Goal: Check status

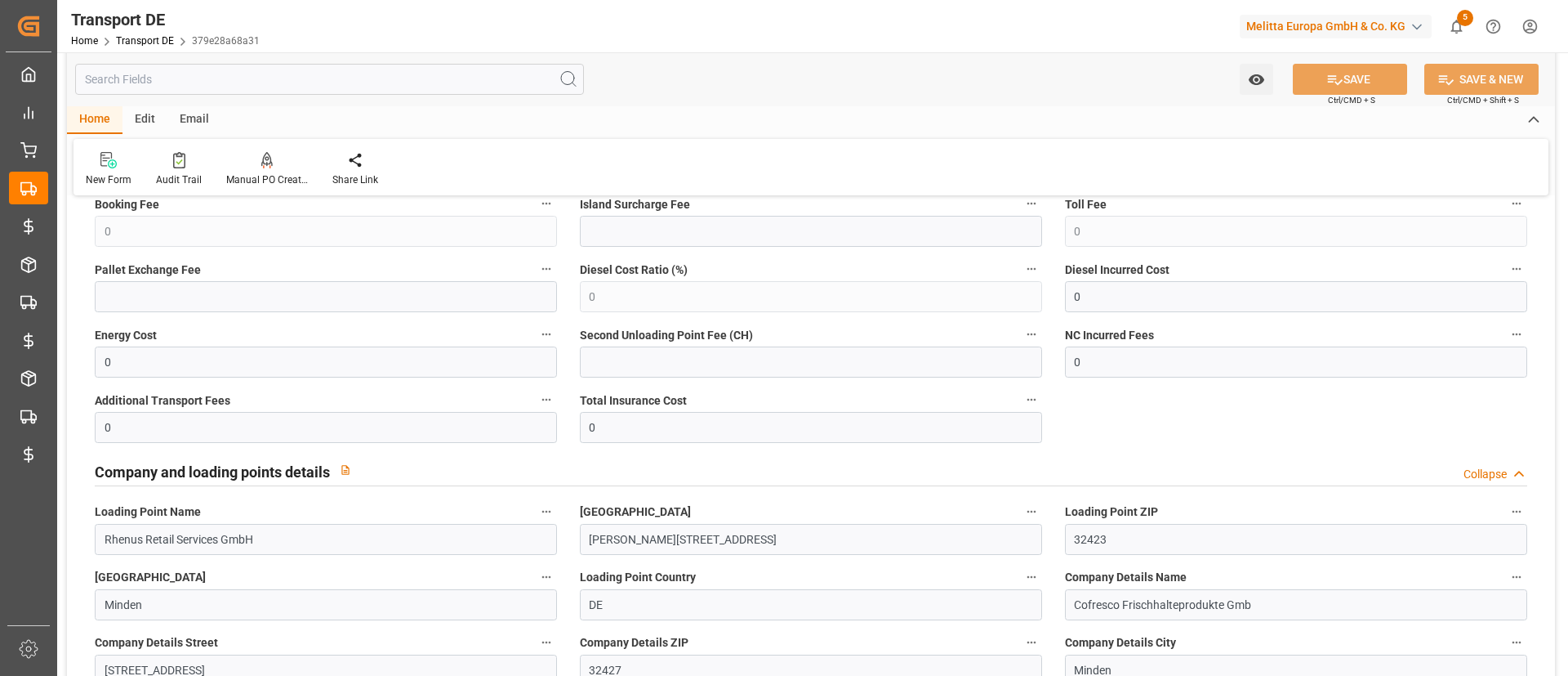
scroll to position [1818, 0]
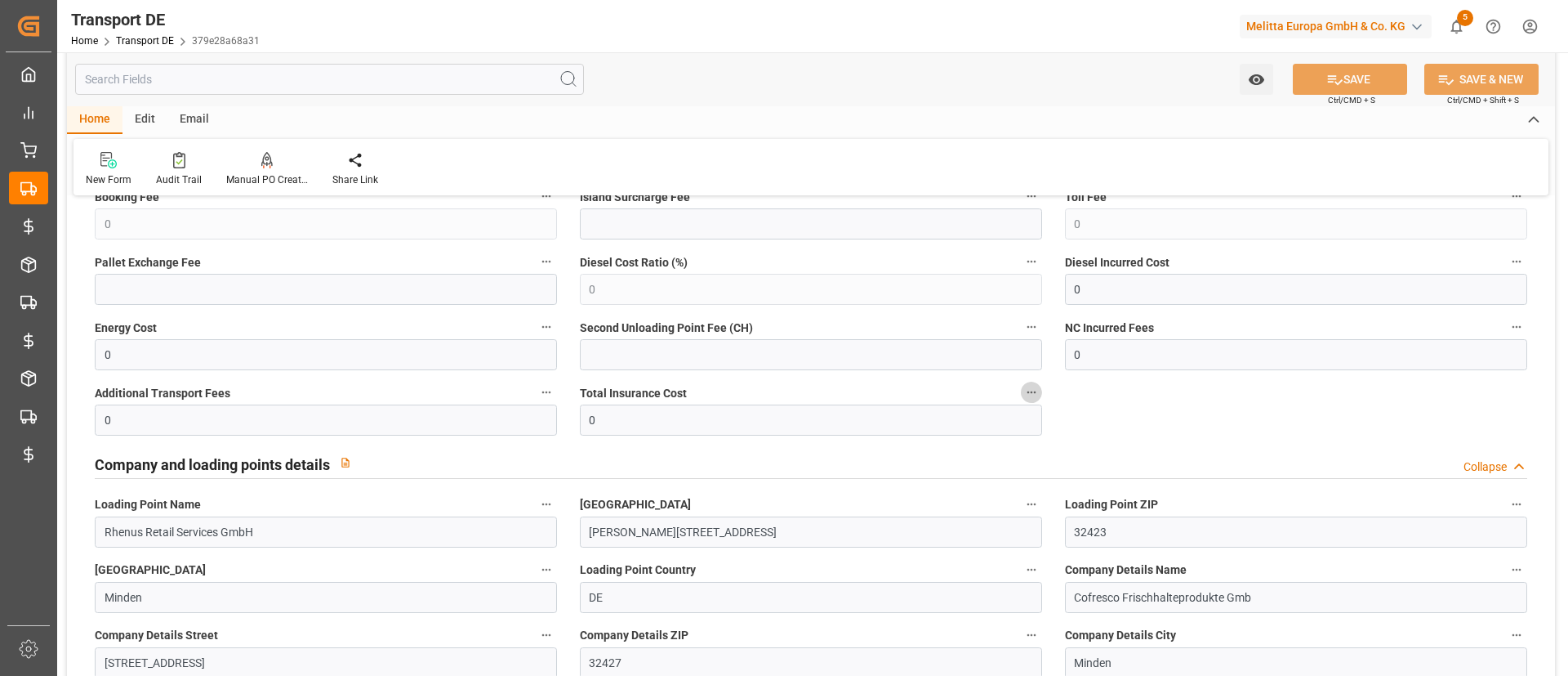
click at [1034, 389] on icon "button" at bounding box center [1030, 392] width 13 height 13
click at [1165, 386] on div at bounding box center [784, 338] width 1568 height 676
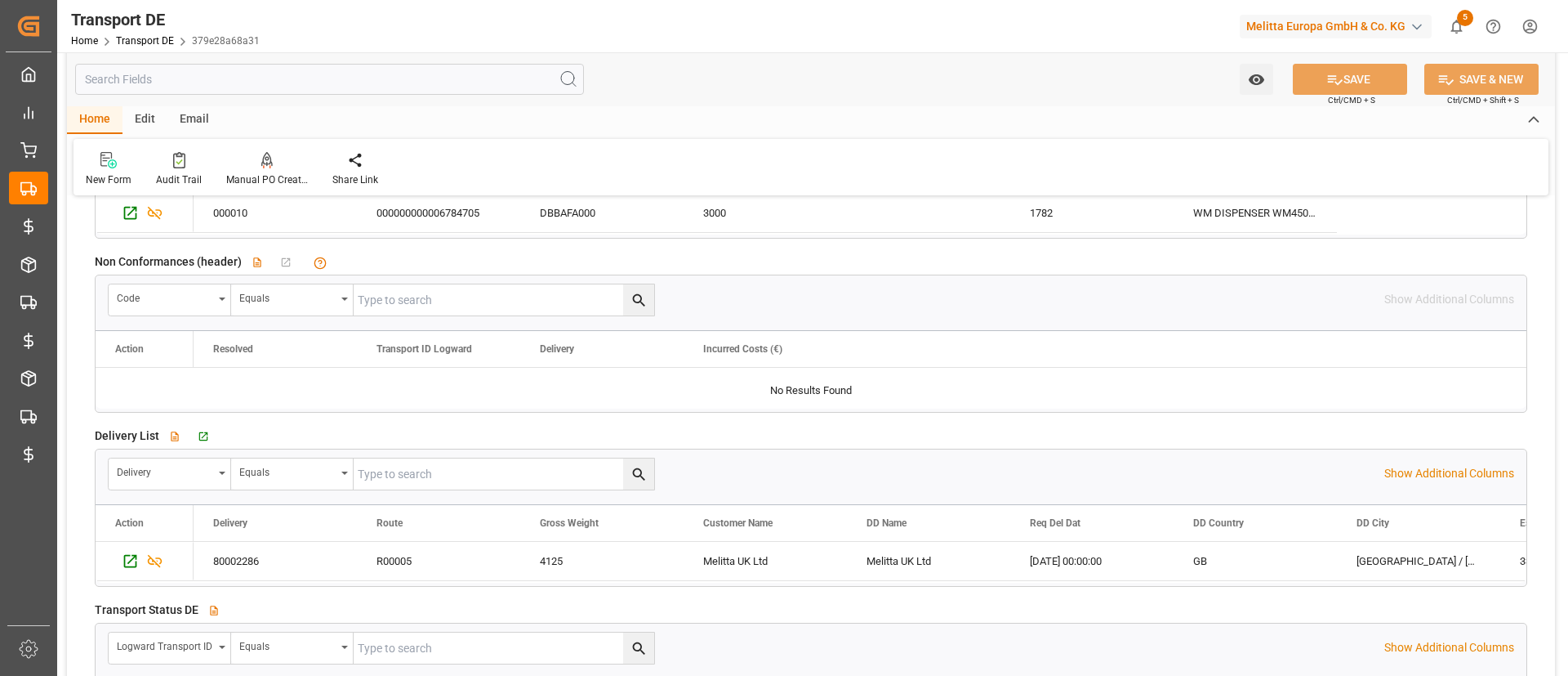
scroll to position [2673, 0]
click at [824, 393] on div at bounding box center [811, 386] width 1431 height 41
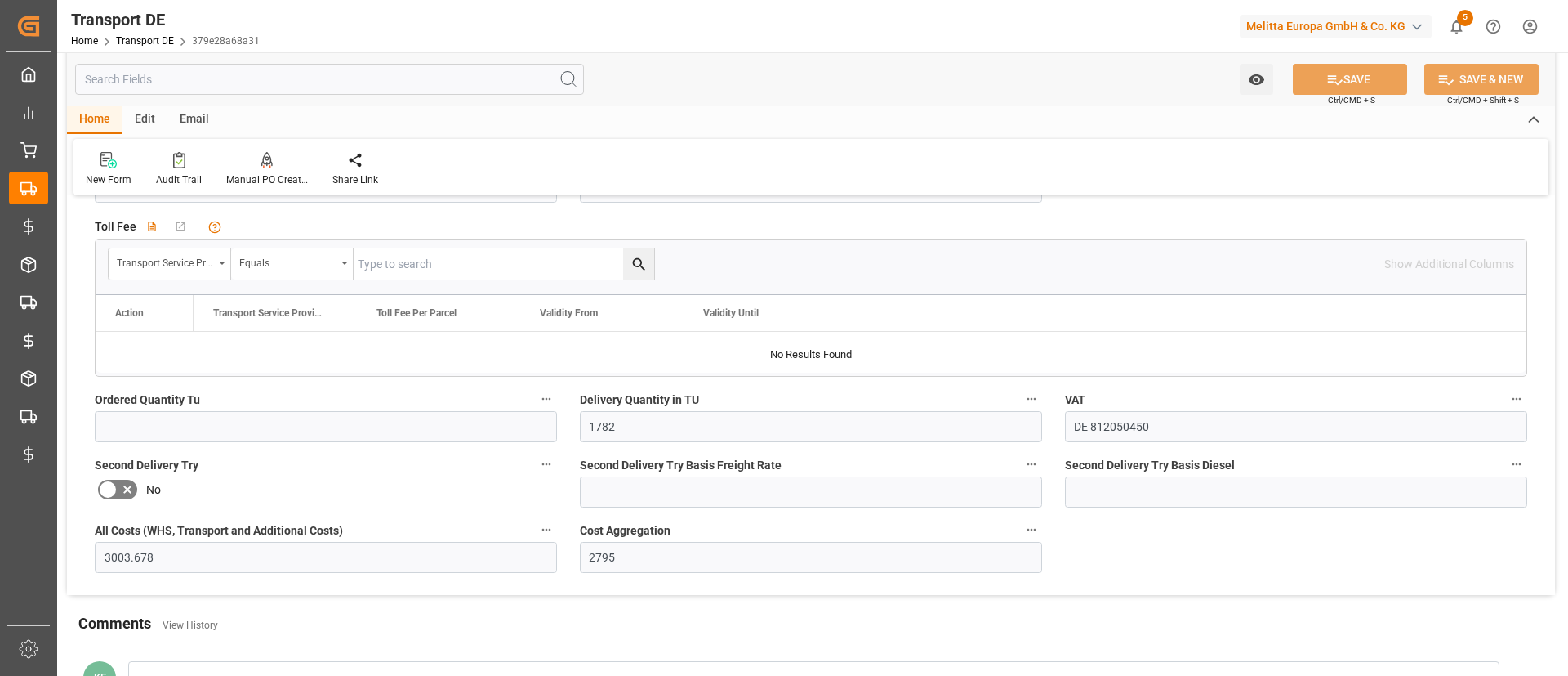
scroll to position [4932, 0]
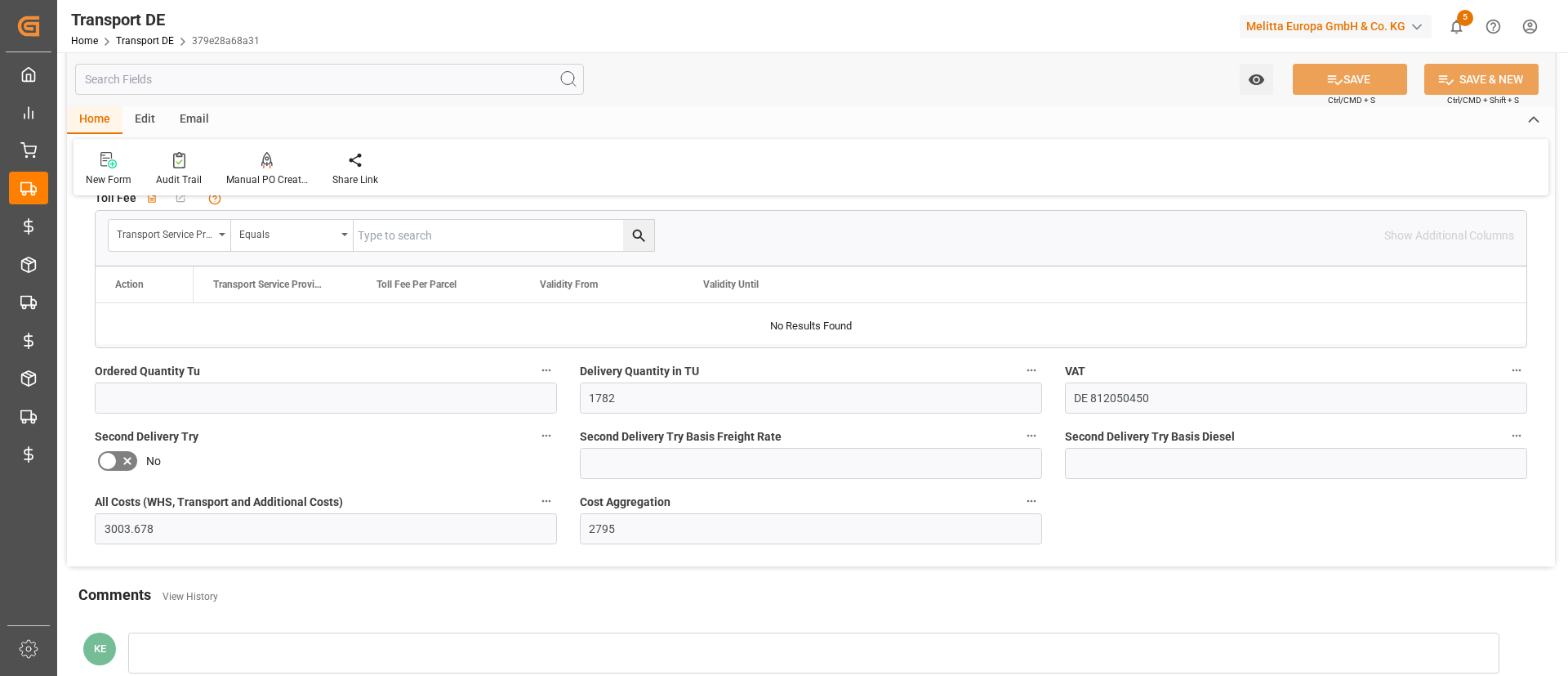
click at [1053, 460] on div "Second Delivery Try Basis Diesel" at bounding box center [1296, 452] width 485 height 66
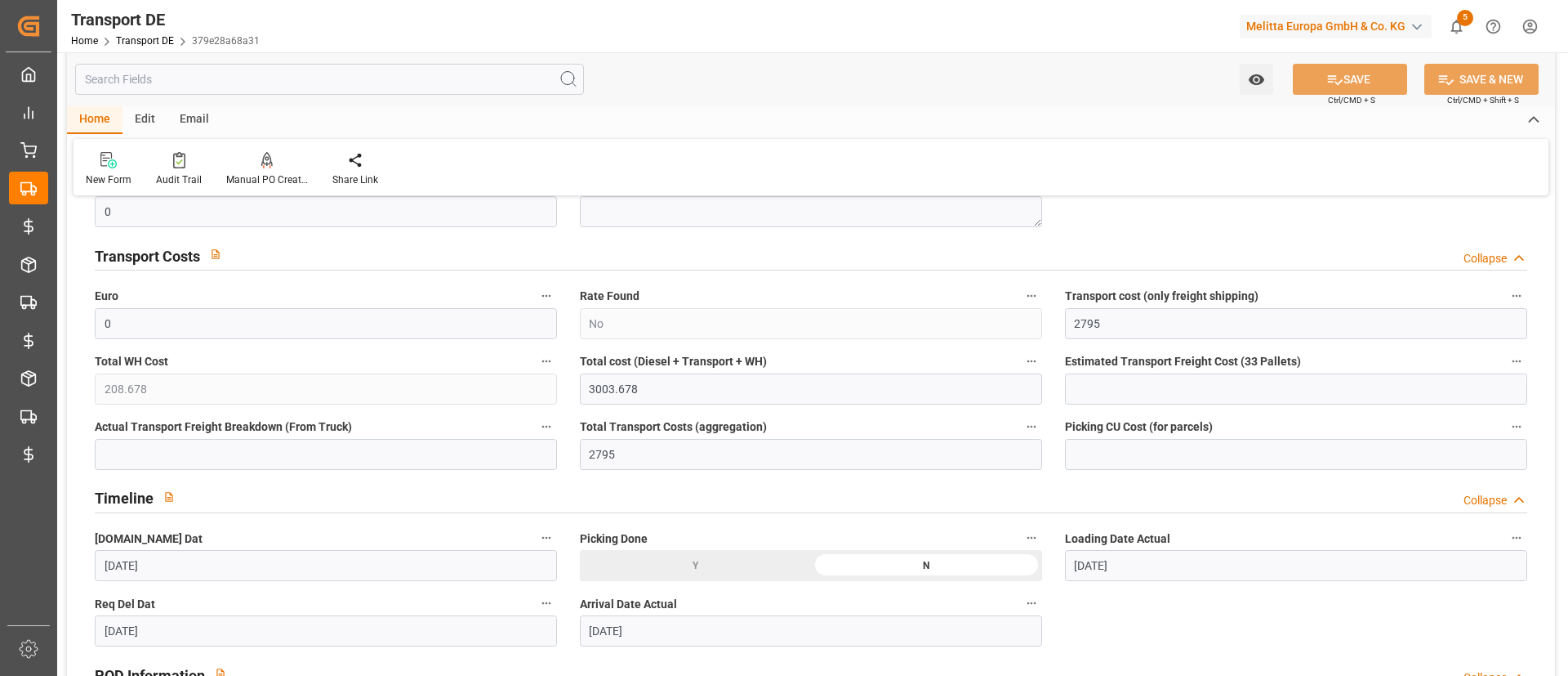
scroll to position [615, 0]
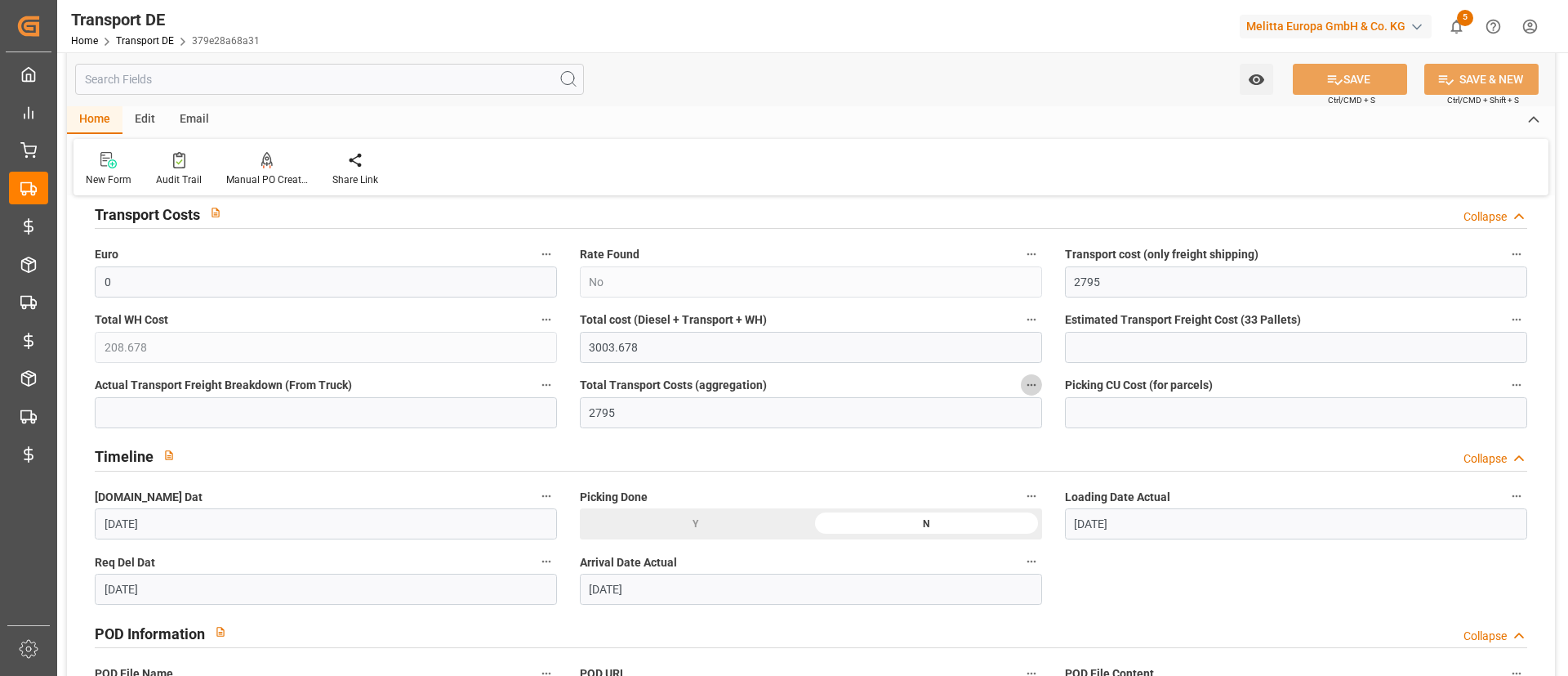
click at [1030, 386] on icon "button" at bounding box center [1030, 384] width 13 height 13
click at [1041, 440] on div at bounding box center [784, 338] width 1568 height 676
click at [1519, 387] on icon "button" at bounding box center [1515, 384] width 13 height 13
click at [1502, 391] on li "Description" at bounding box center [1499, 384] width 107 height 27
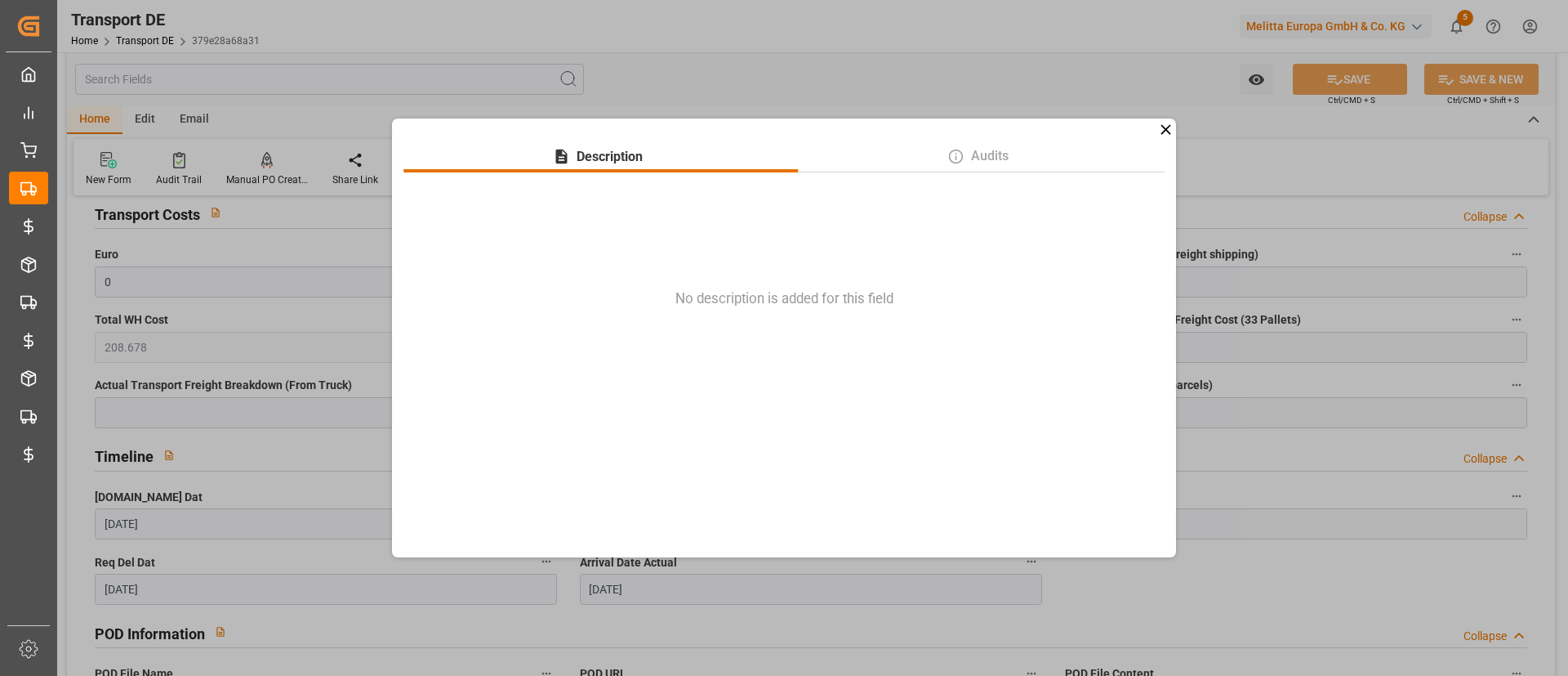
click at [1166, 131] on icon at bounding box center [1165, 129] width 17 height 17
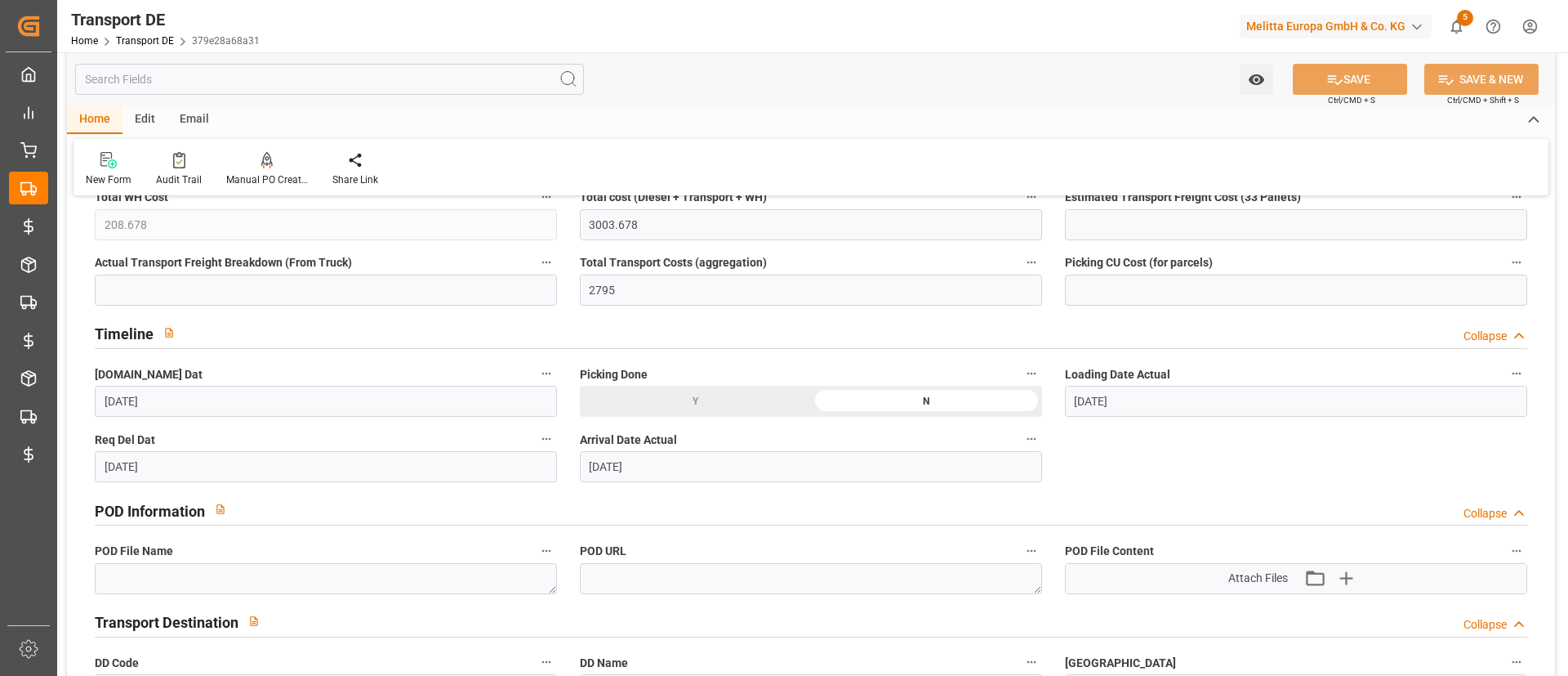
scroll to position [769, 0]
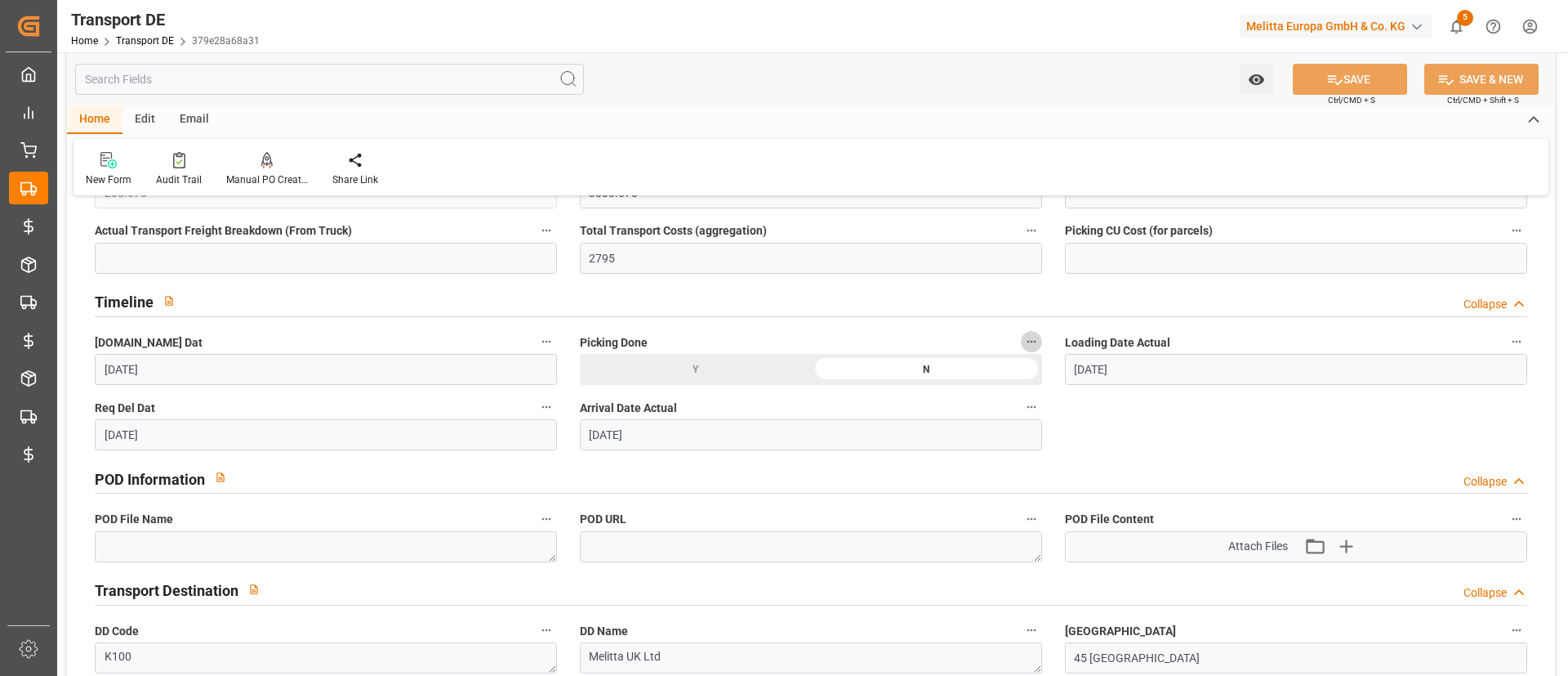
click at [1037, 347] on button "Picking Done" at bounding box center [1030, 341] width 21 height 21
click at [1104, 398] on div at bounding box center [784, 338] width 1568 height 676
click at [1058, 369] on div "Loading Date Actual [DATE]" at bounding box center [1296, 358] width 485 height 66
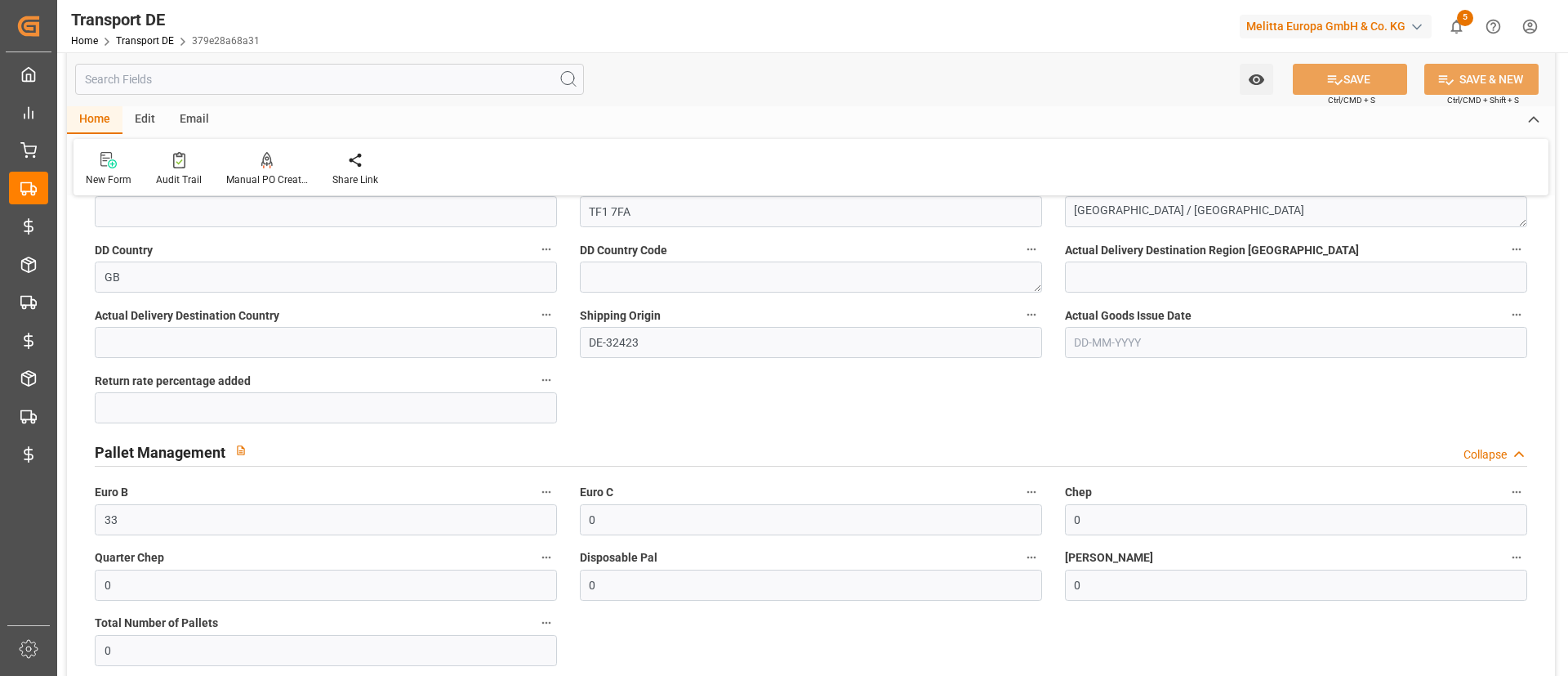
scroll to position [1175, 0]
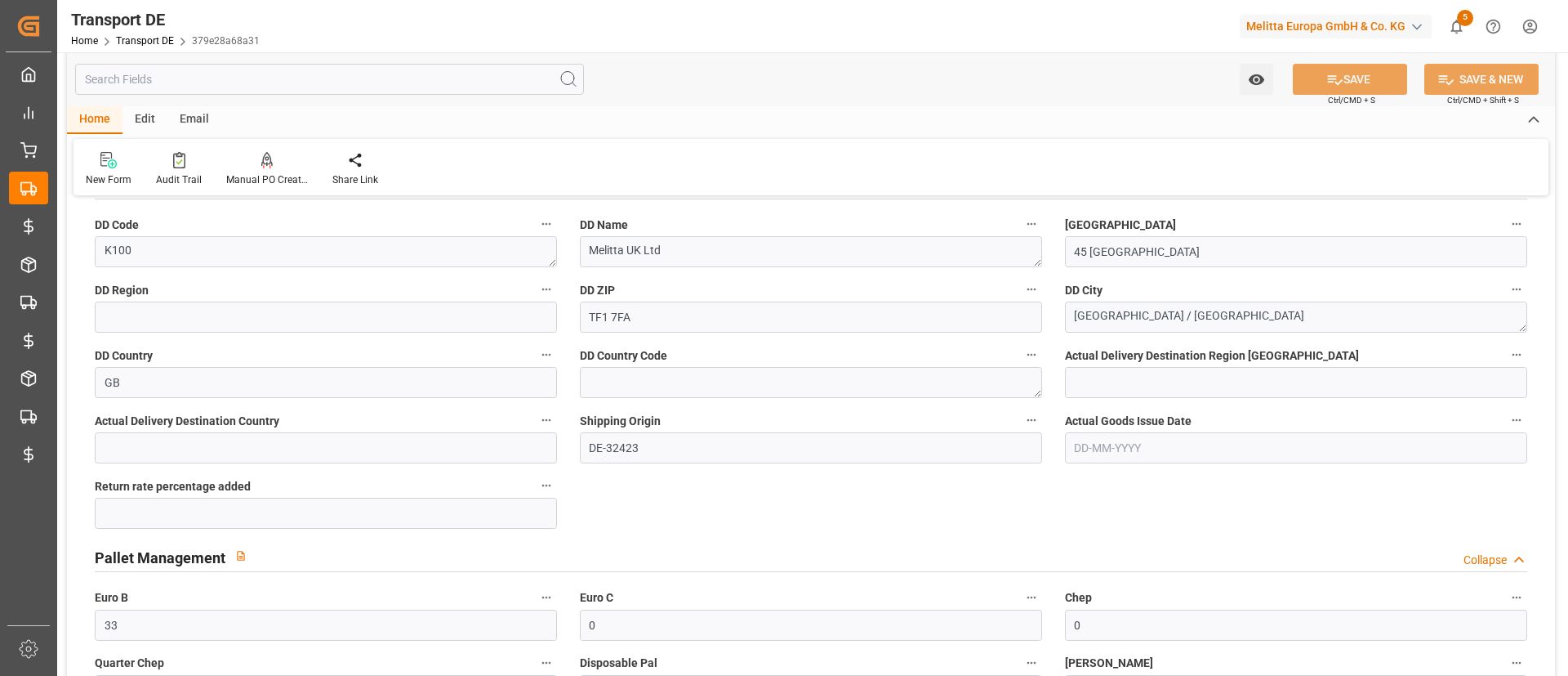
click at [1041, 410] on label "Shipping Origin" at bounding box center [810, 421] width 462 height 23
click at [1041, 410] on button "Shipping Origin" at bounding box center [1030, 420] width 21 height 21
click at [1060, 361] on div at bounding box center [784, 338] width 1568 height 676
click at [1055, 352] on div "Actual Delivery Destination Region [GEOGRAPHIC_DATA]" at bounding box center [1296, 371] width 485 height 66
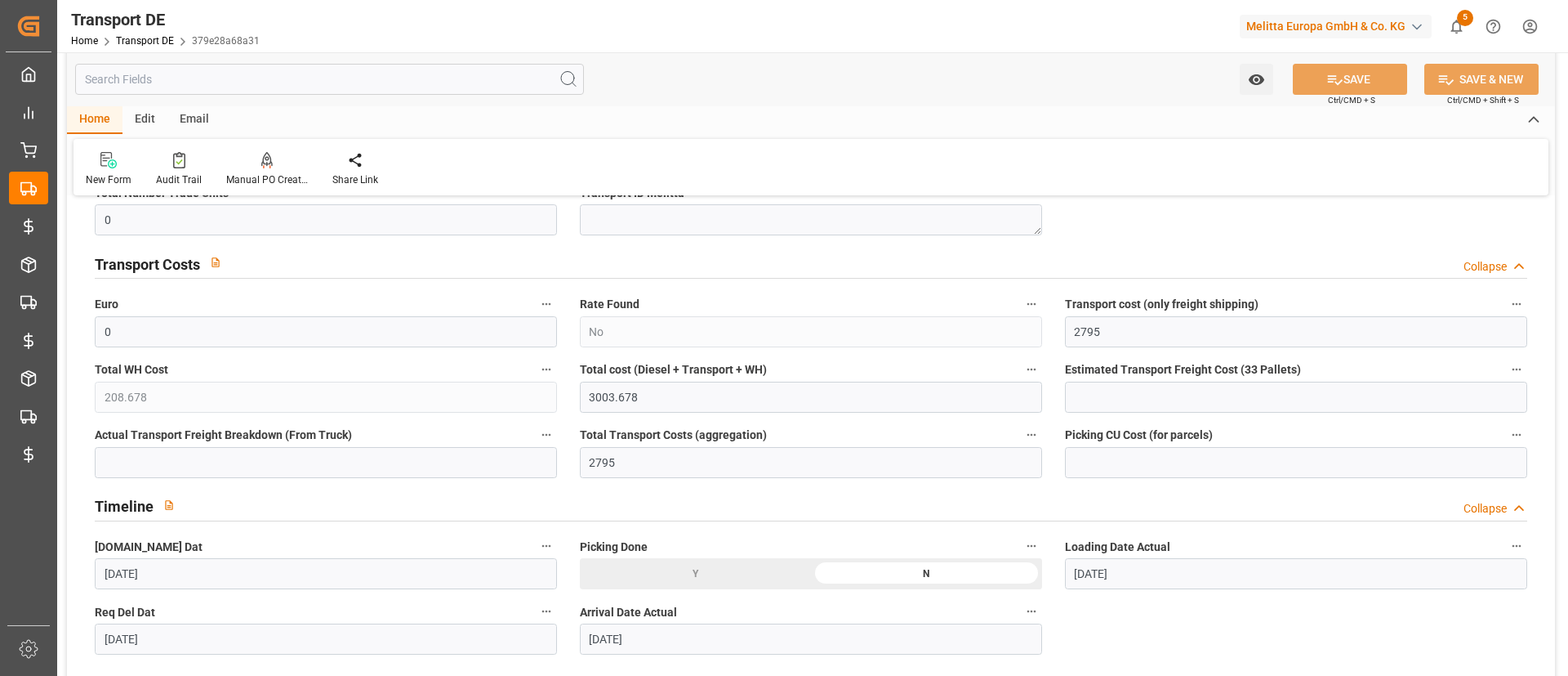
scroll to position [0, 0]
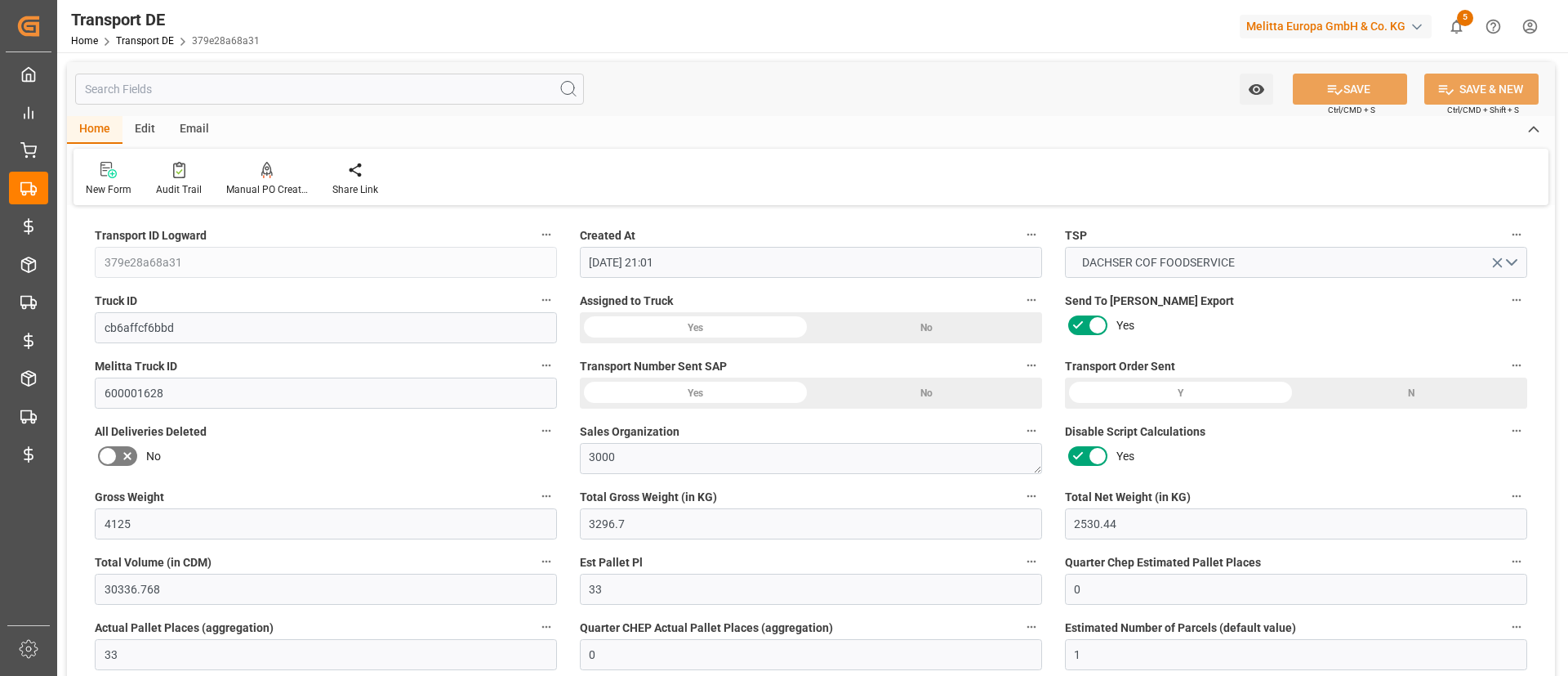
click at [1051, 379] on div "Transport Number Sent SAP Yes No" at bounding box center [811, 382] width 485 height 66
